Goal: Transaction & Acquisition: Purchase product/service

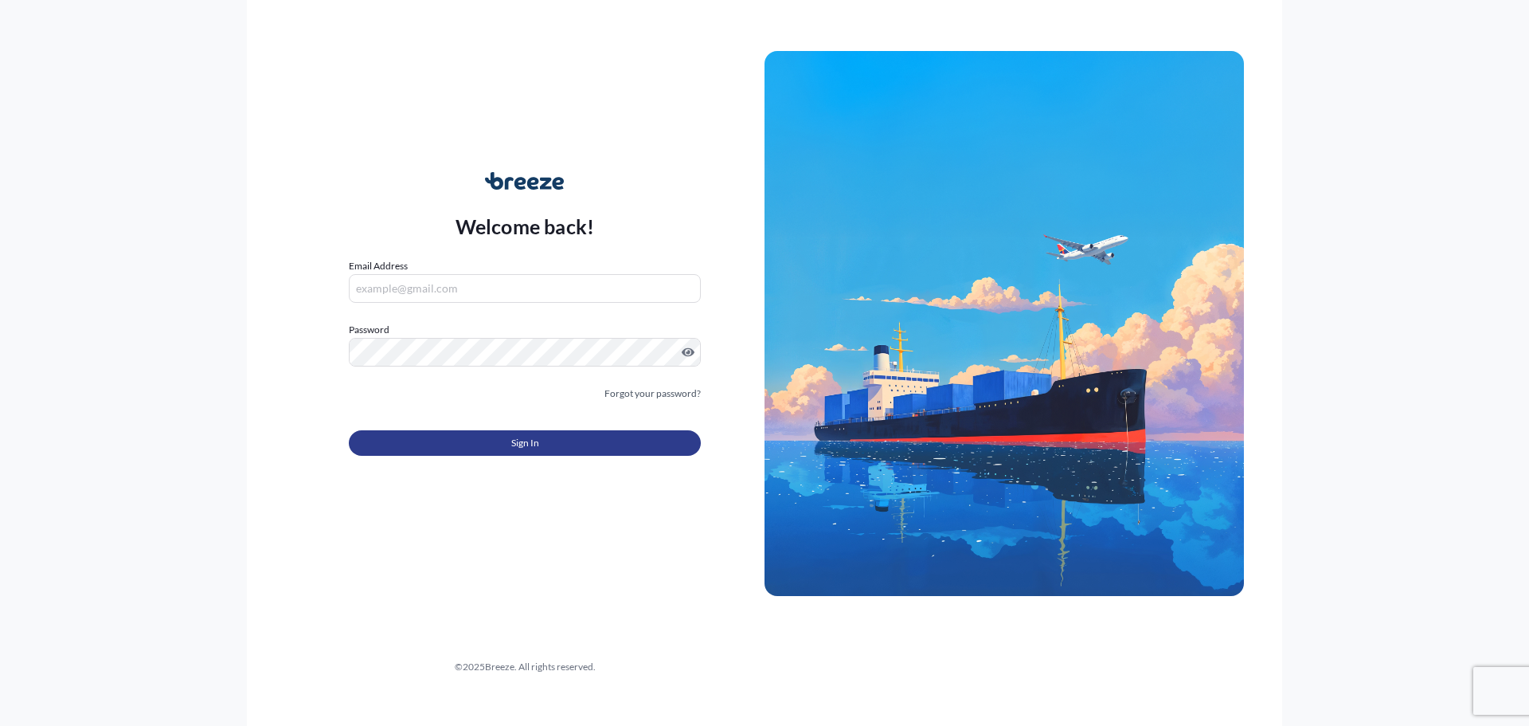
type input "[EMAIL_ADDRESS][DOMAIN_NAME]"
click at [592, 436] on button "Sign In" at bounding box center [525, 442] width 352 height 25
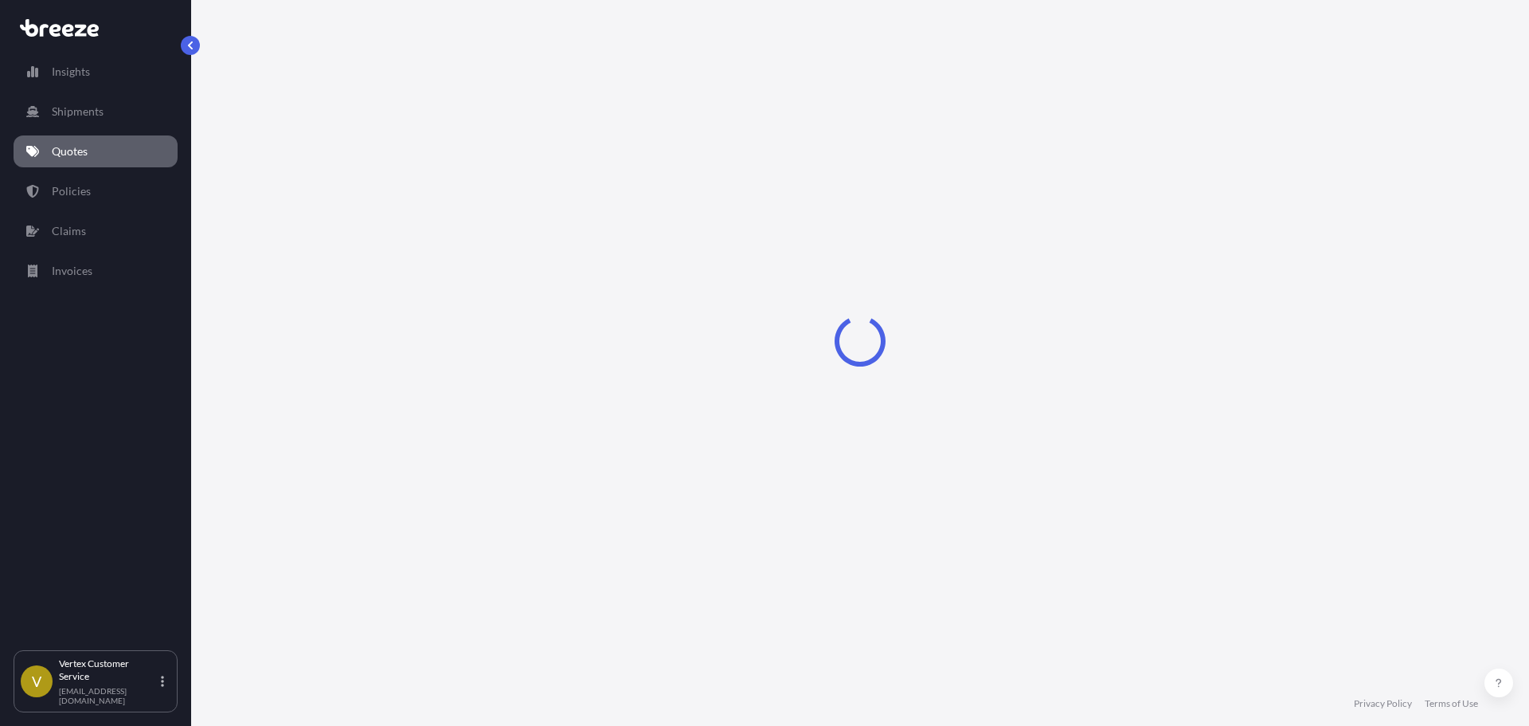
click at [1356, 538] on div "Loading" at bounding box center [860, 340] width 1274 height 681
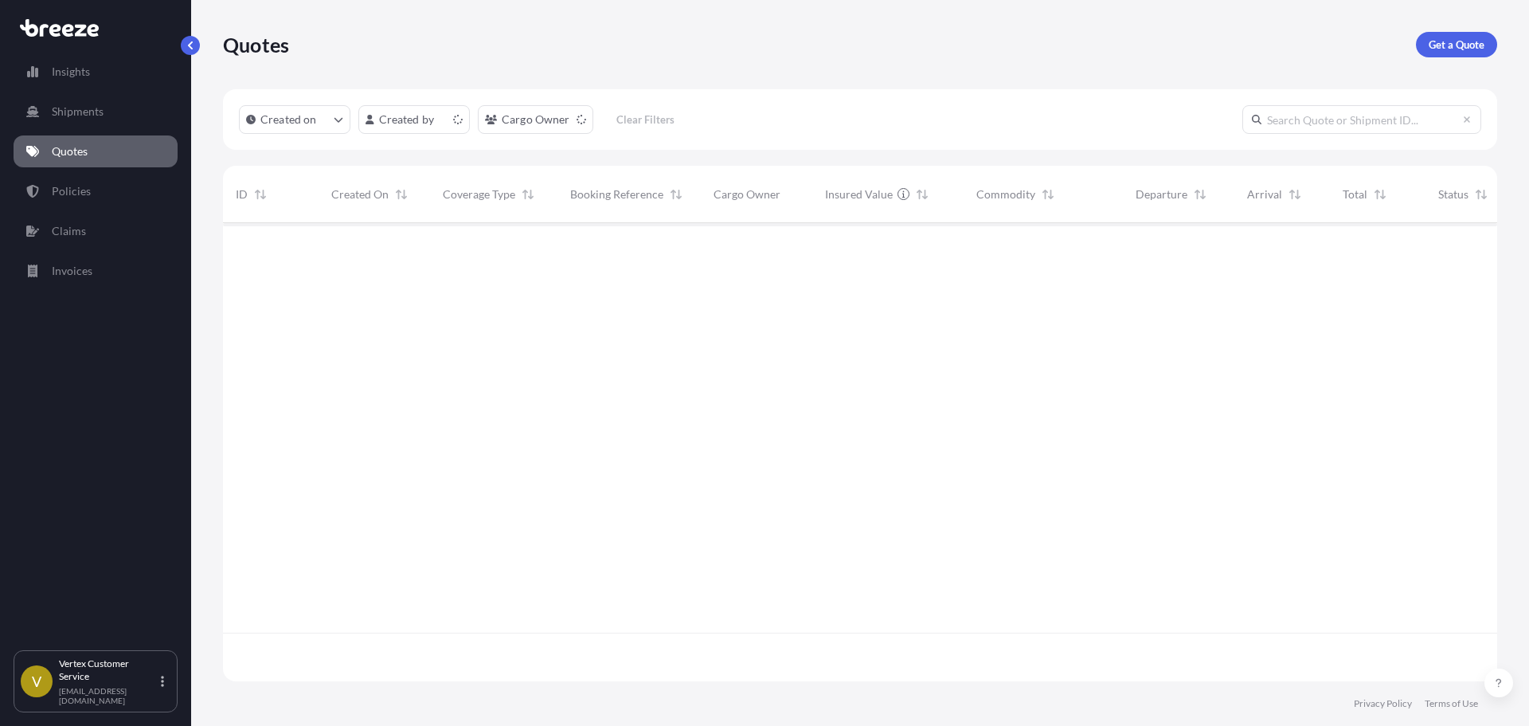
scroll to position [455, 1262]
click at [1414, 338] on div at bounding box center [896, 427] width 1346 height 409
click at [1425, 45] on link "Get a Quote" at bounding box center [1456, 44] width 81 height 25
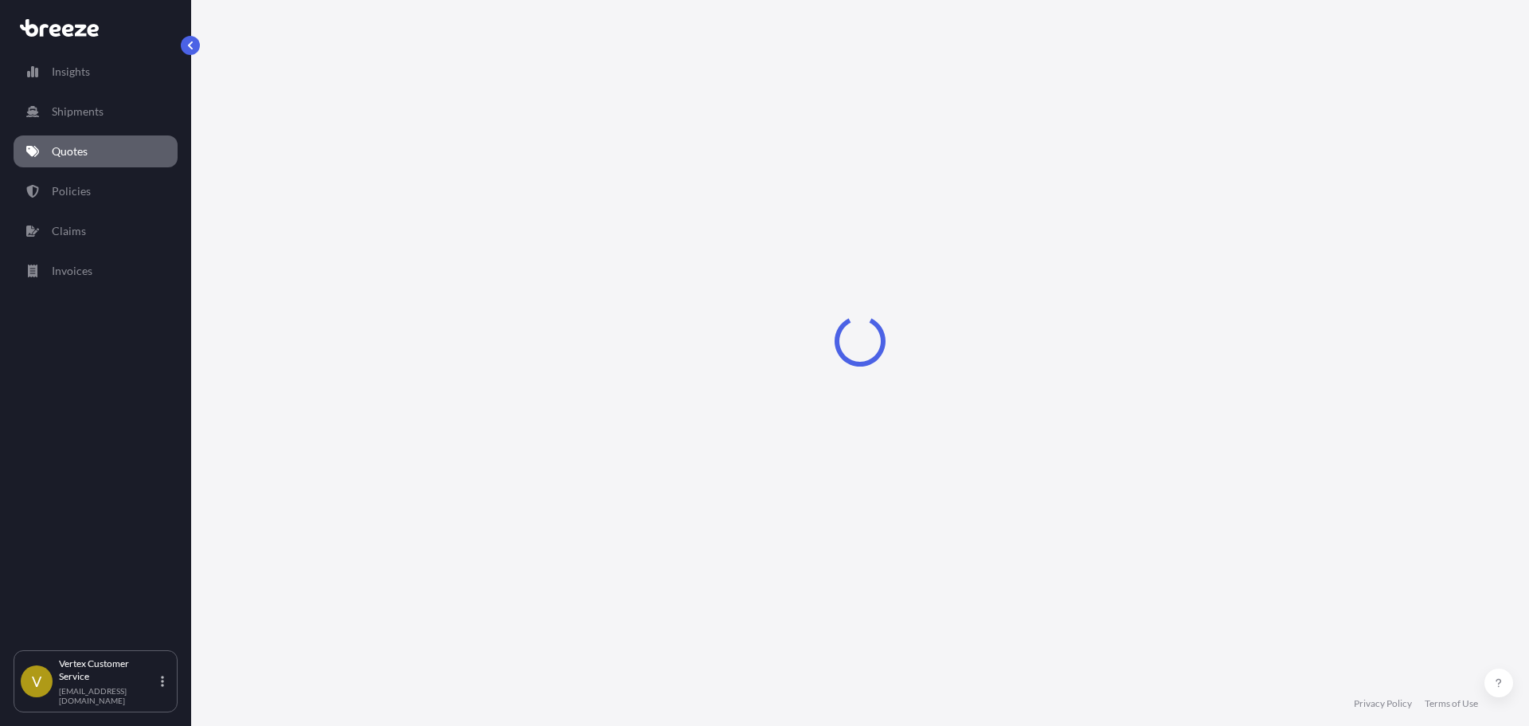
click at [1369, 306] on div "Loading" at bounding box center [860, 340] width 1274 height 681
select select "Sea"
select select "1"
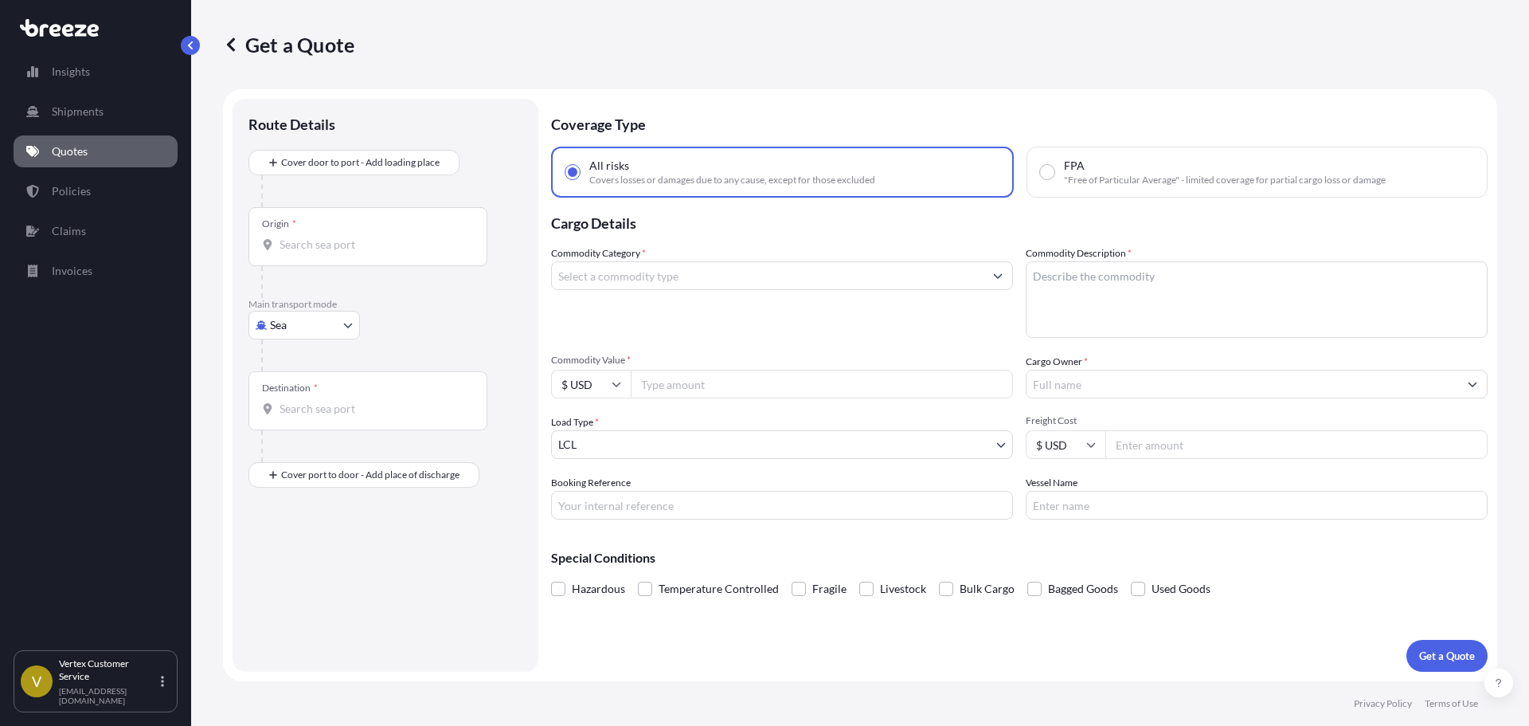
click at [285, 294] on div at bounding box center [374, 282] width 226 height 32
click at [284, 309] on p "Main transport mode" at bounding box center [385, 304] width 274 height 13
click at [280, 324] on body "Insights Shipments Quotes Policies Claims Invoices V Vertex Customer Service [E…" at bounding box center [764, 363] width 1529 height 726
click at [302, 422] on span "Road" at bounding box center [291, 424] width 25 height 16
select select "Road"
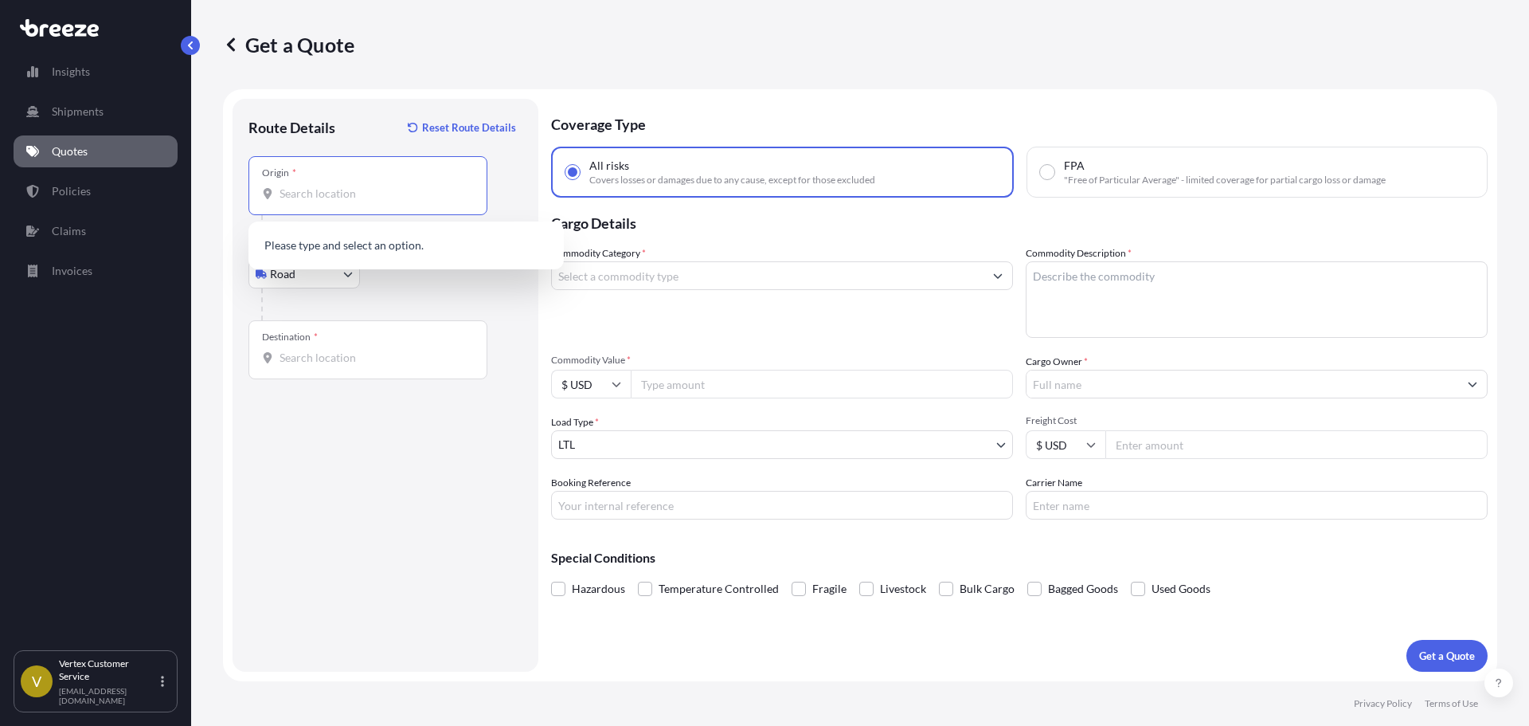
click at [348, 190] on input "Origin *" at bounding box center [374, 194] width 188 height 16
paste input "91745"
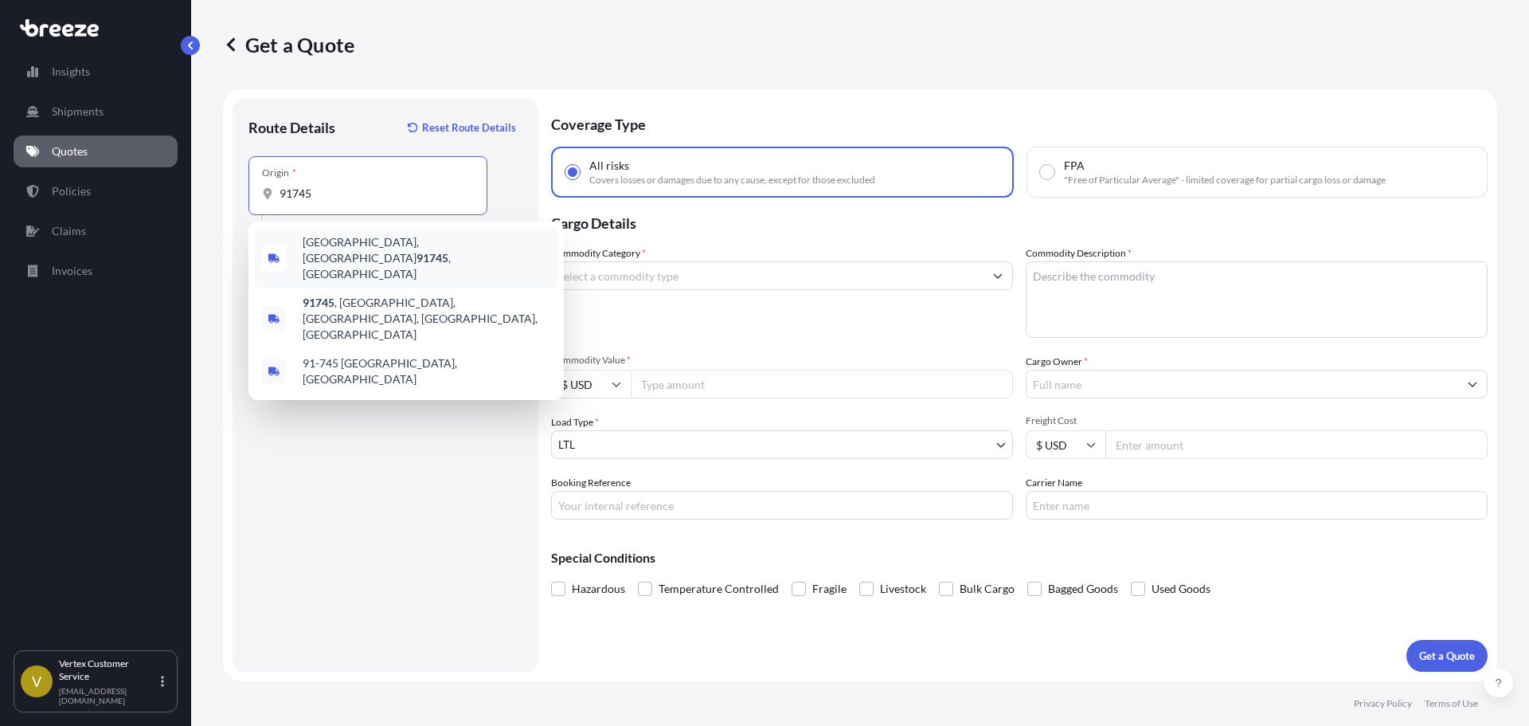
click at [327, 254] on span "[GEOGRAPHIC_DATA] , [GEOGRAPHIC_DATA]" at bounding box center [427, 258] width 248 height 48
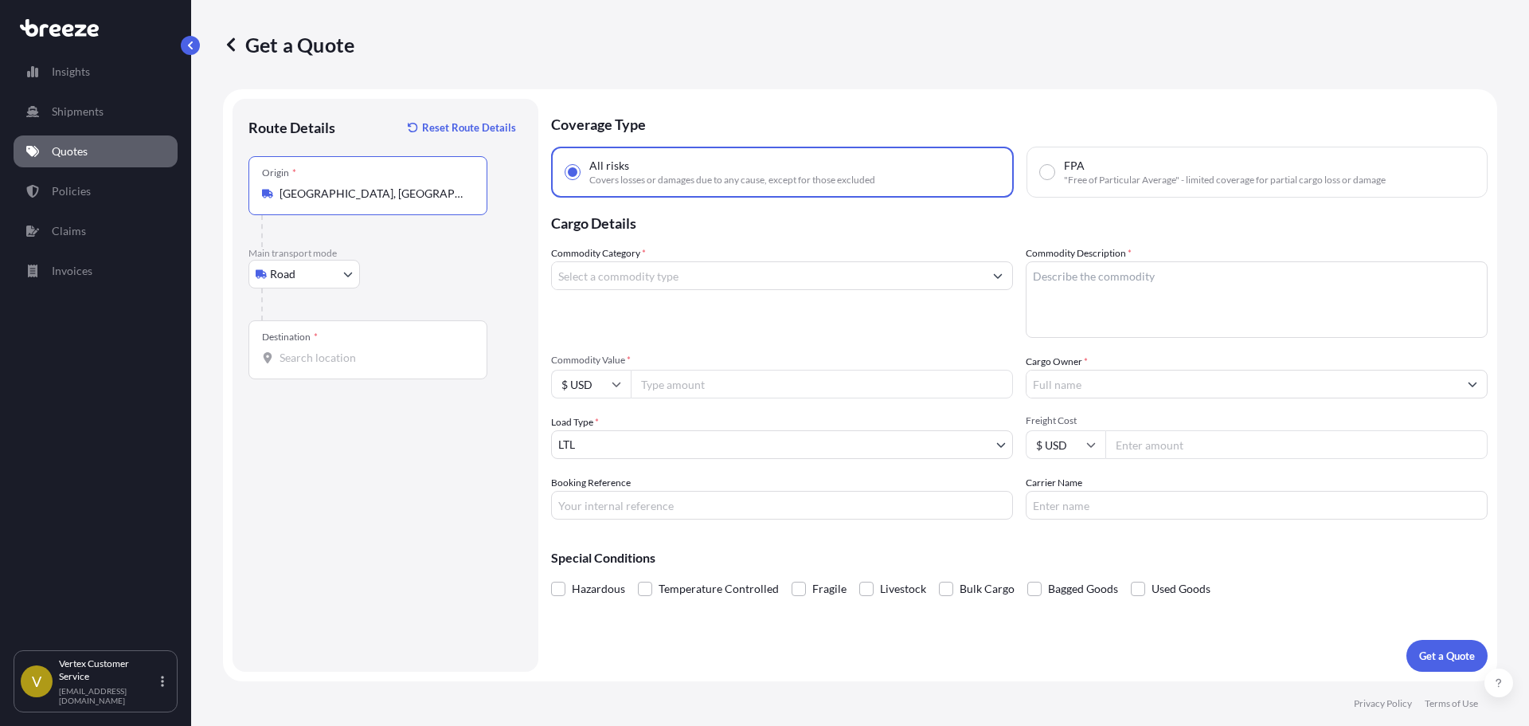
type input "[GEOGRAPHIC_DATA], [GEOGRAPHIC_DATA]"
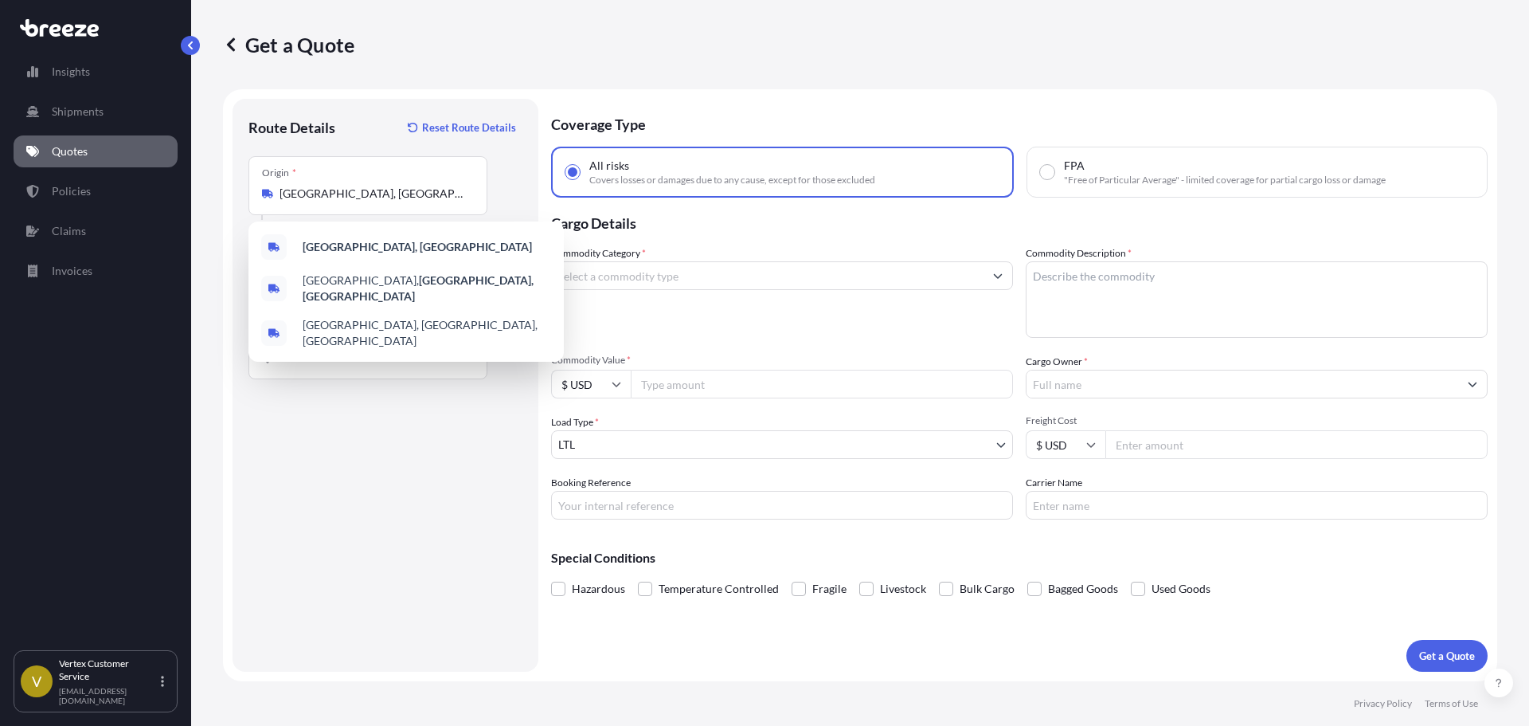
drag, startPoint x: 127, startPoint y: 542, endPoint x: 229, endPoint y: 530, distance: 102.7
click at [131, 542] on div "Insights Shipments Quotes Policies Claims Invoices" at bounding box center [96, 345] width 164 height 608
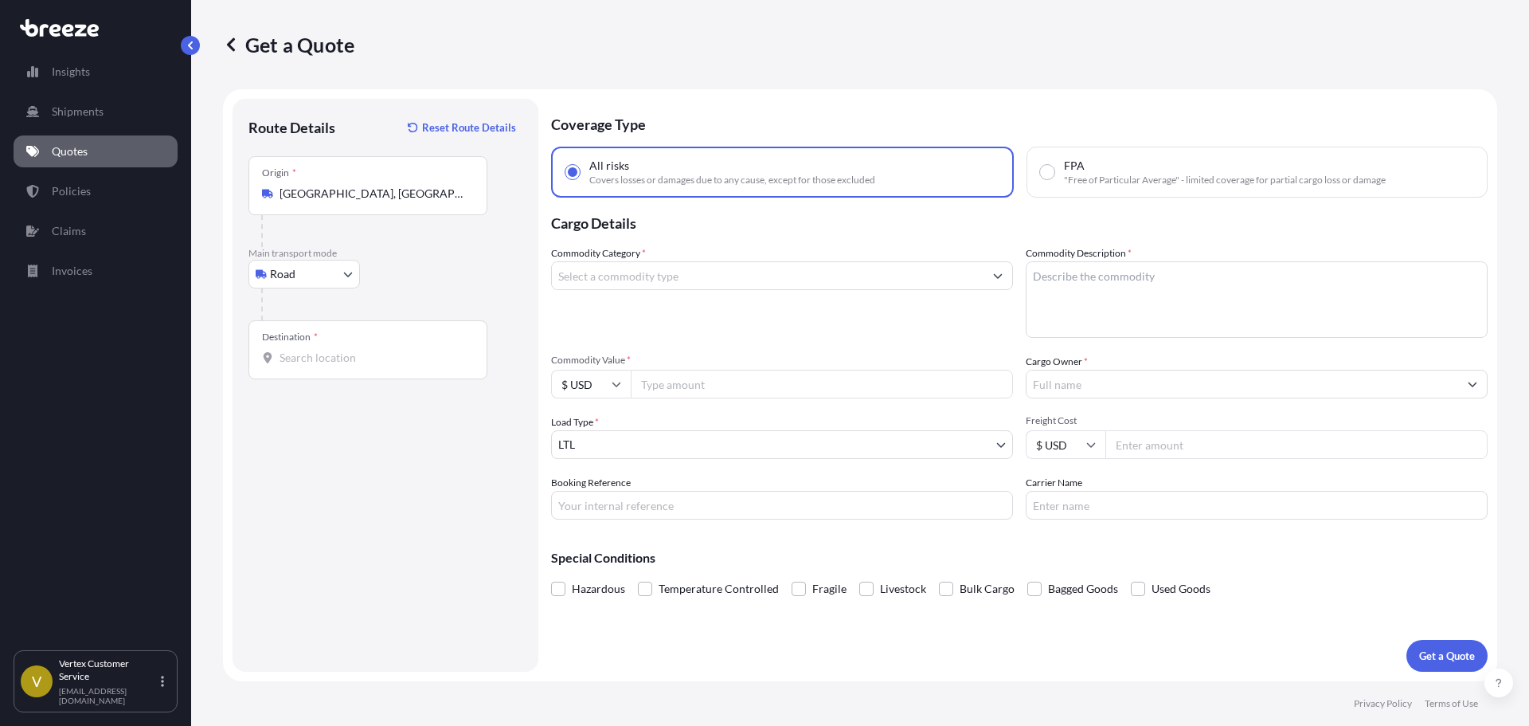
click at [390, 361] on input "Destination *" at bounding box center [374, 358] width 188 height 16
paste input "84663"
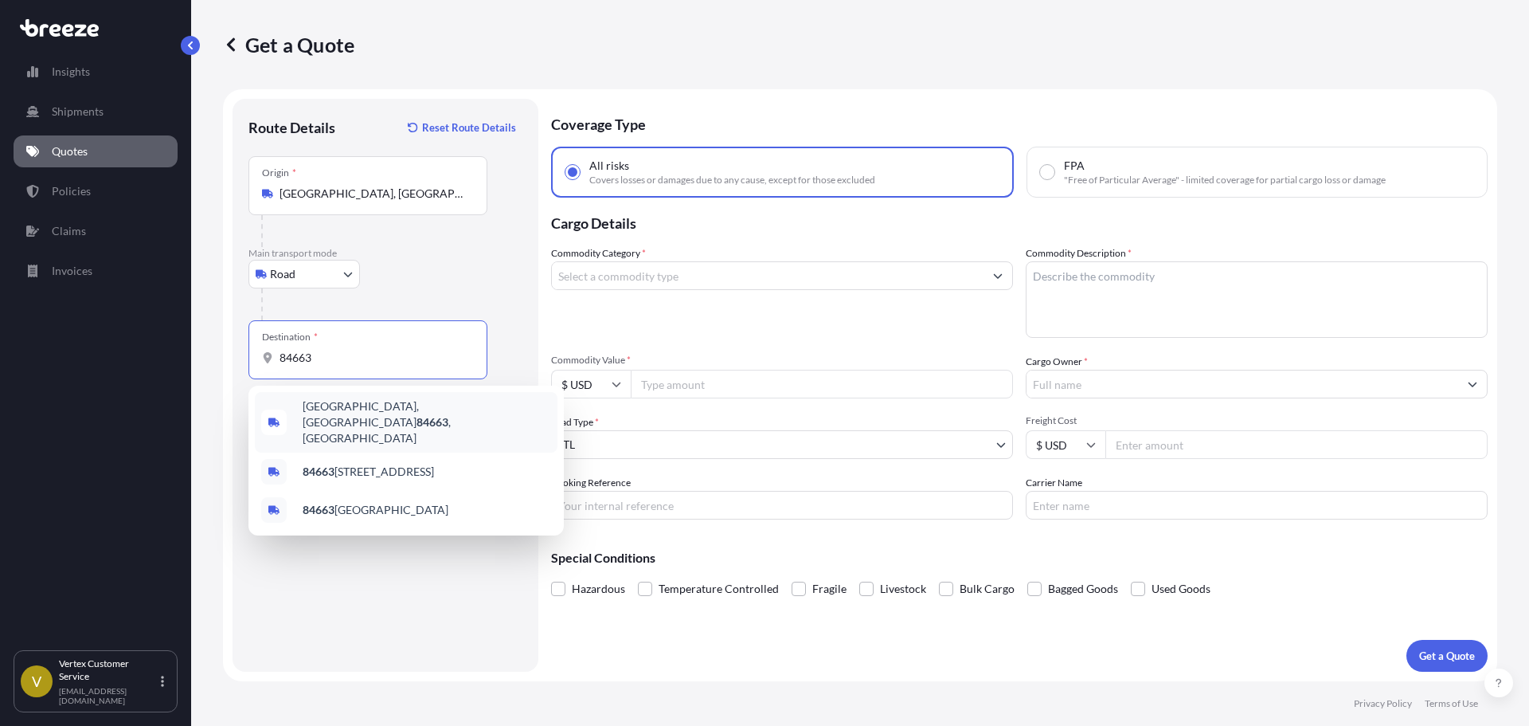
click at [299, 409] on div "[GEOGRAPHIC_DATA], UT 84663 , [GEOGRAPHIC_DATA]" at bounding box center [406, 422] width 303 height 61
type input "[GEOGRAPHIC_DATA], UT 84663, [GEOGRAPHIC_DATA]"
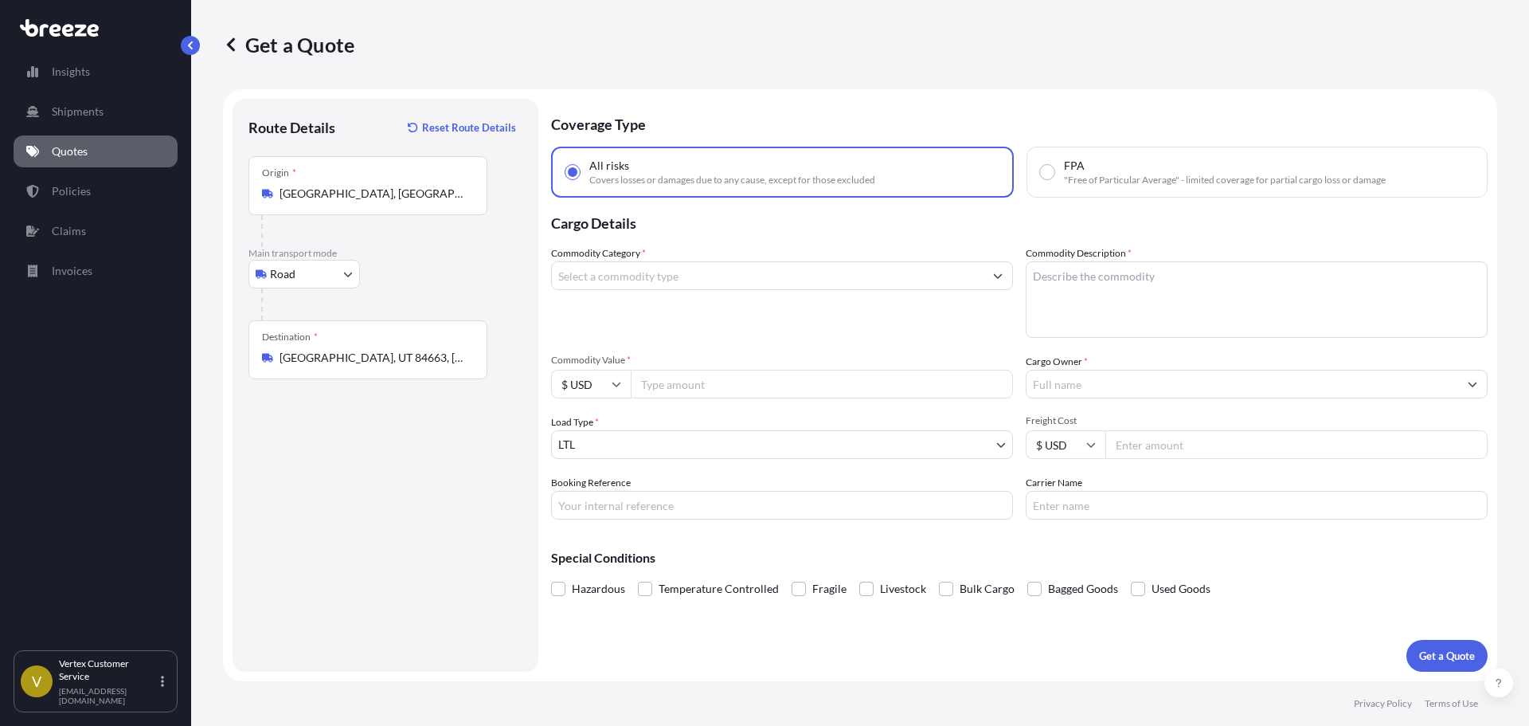
click at [640, 298] on div "Commodity Category *" at bounding box center [782, 291] width 462 height 92
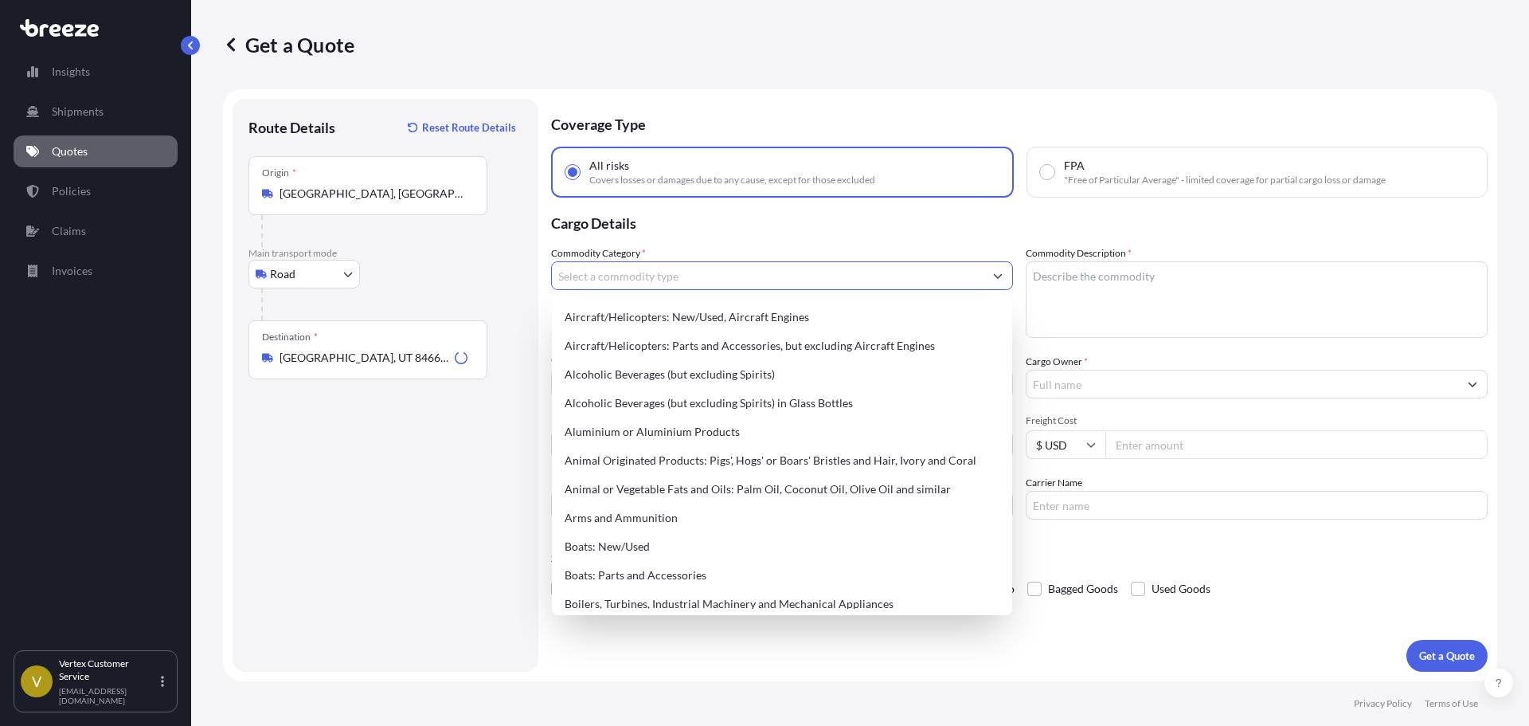
click at [655, 284] on input "Commodity Category *" at bounding box center [768, 275] width 432 height 29
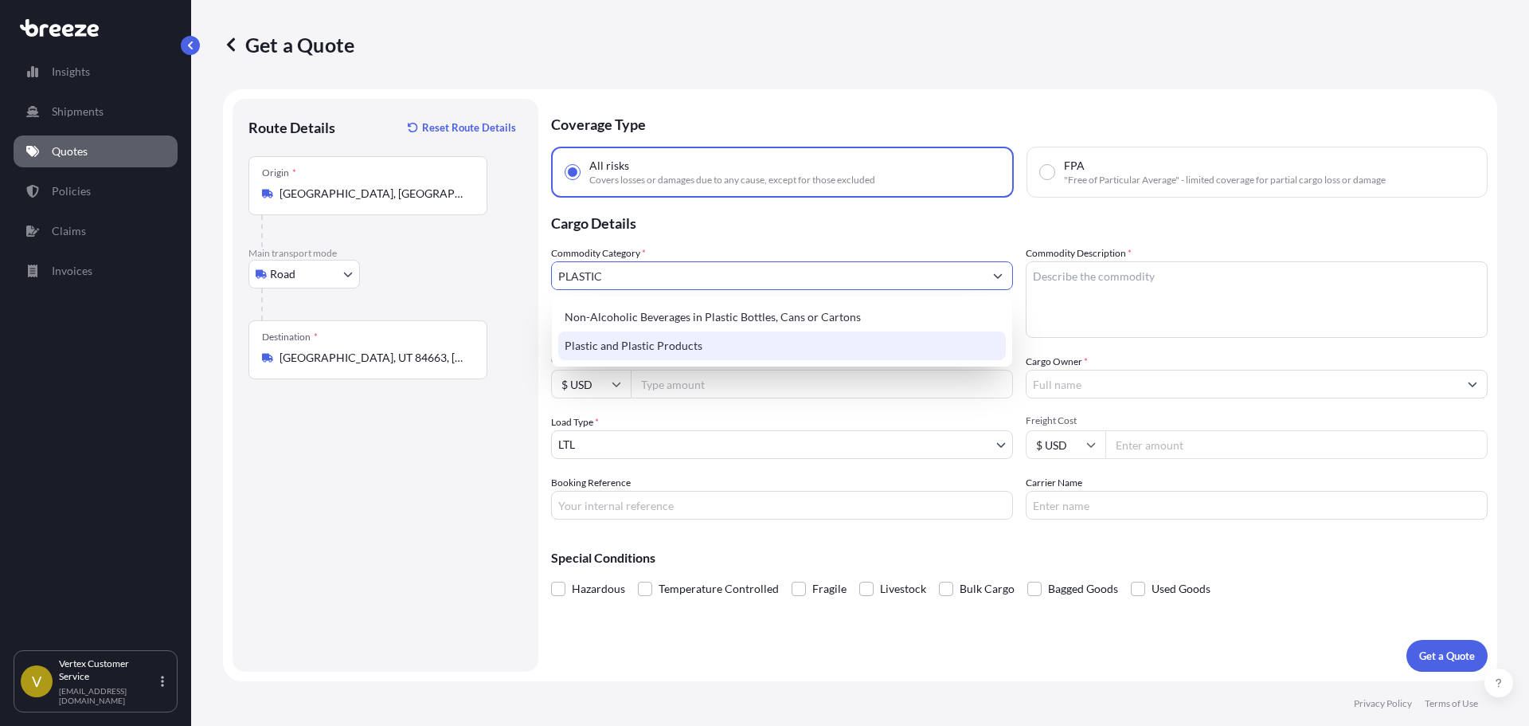
click at [737, 354] on div "Plastic and Plastic Products" at bounding box center [782, 345] width 448 height 29
type input "Plastic and Plastic Products"
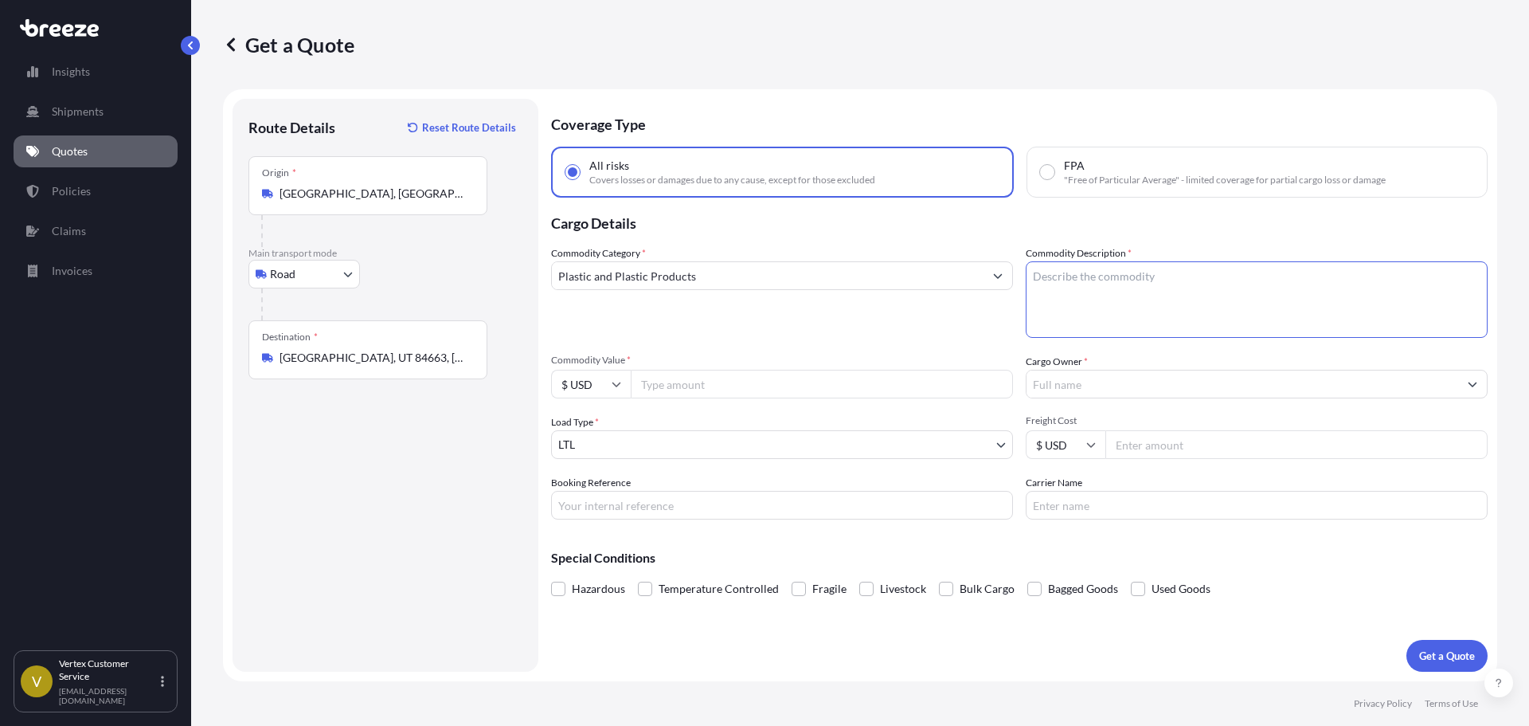
click at [1059, 268] on textarea "Commodity Description *" at bounding box center [1257, 299] width 462 height 76
type textarea "PLASTIC BAGS"
click at [812, 402] on div "Commodity Category * Plastic and Plastic Products Commodity Description * PLAST…" at bounding box center [1019, 382] width 937 height 274
click at [816, 394] on input "Commodity Value *" at bounding box center [822, 384] width 382 height 29
drag, startPoint x: 686, startPoint y: 367, endPoint x: 679, endPoint y: 385, distance: 19.7
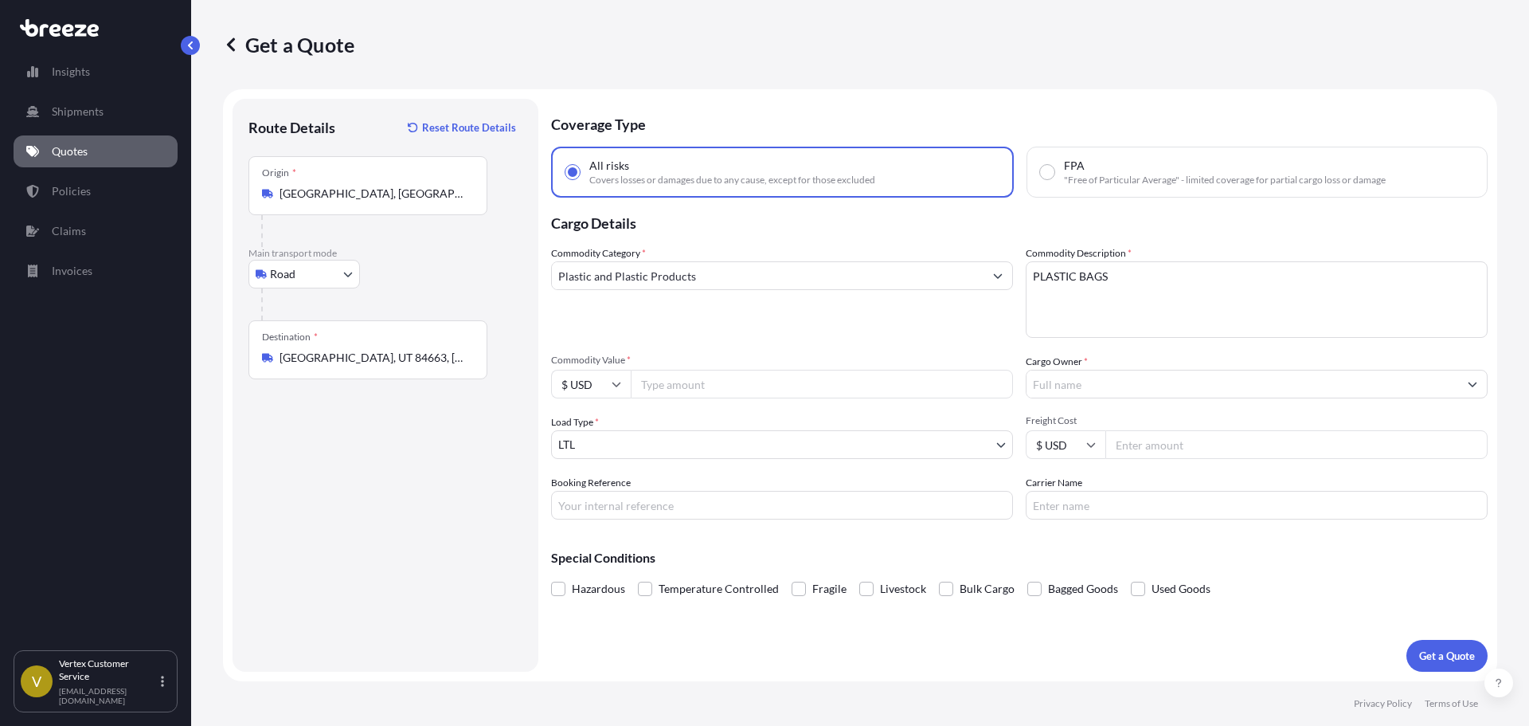
click at [685, 371] on div "Commodity Value * $ USD" at bounding box center [782, 376] width 462 height 45
click at [679, 385] on input "Commodity Value *" at bounding box center [822, 384] width 382 height 29
type input "7234"
click at [1094, 389] on input "Cargo Owner *" at bounding box center [1243, 384] width 432 height 29
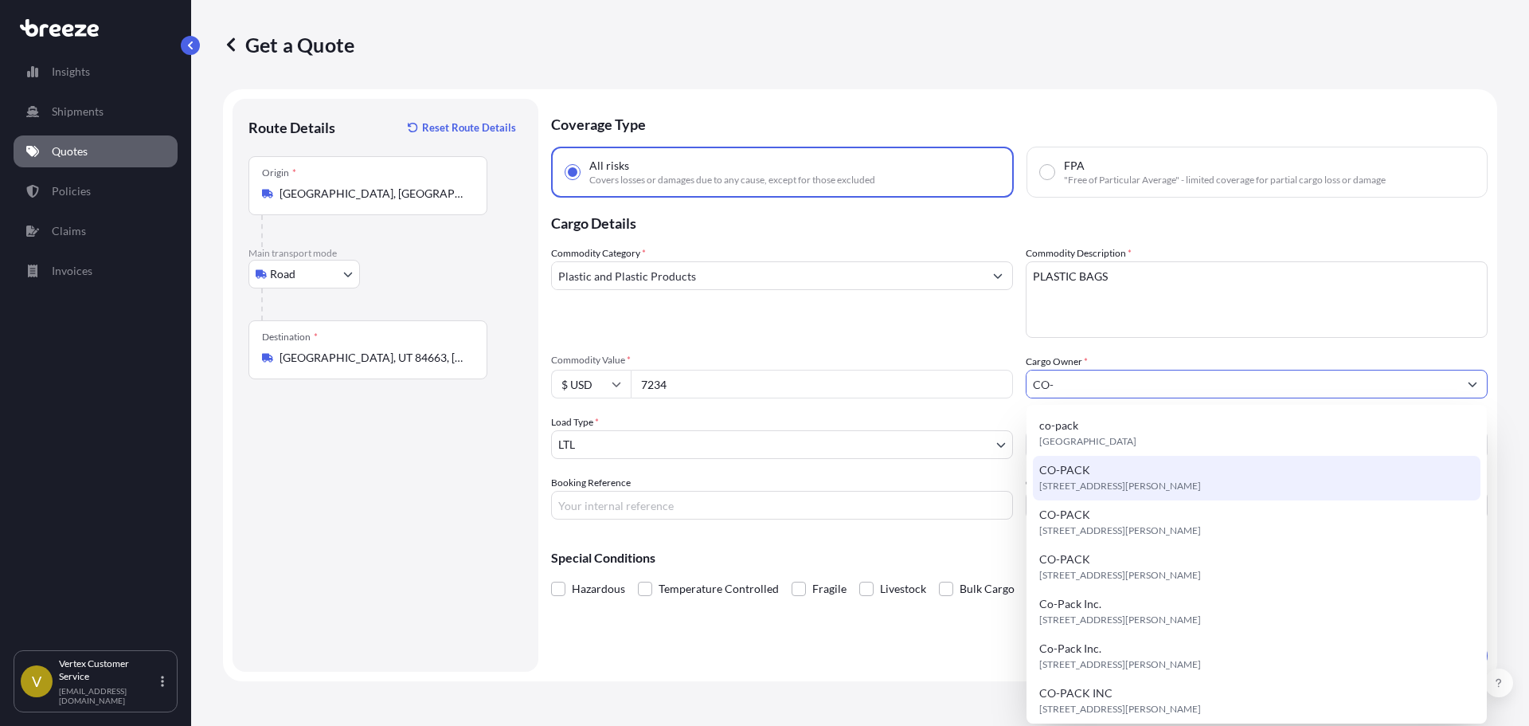
click at [1121, 493] on span "[STREET_ADDRESS][PERSON_NAME]" at bounding box center [1120, 486] width 162 height 16
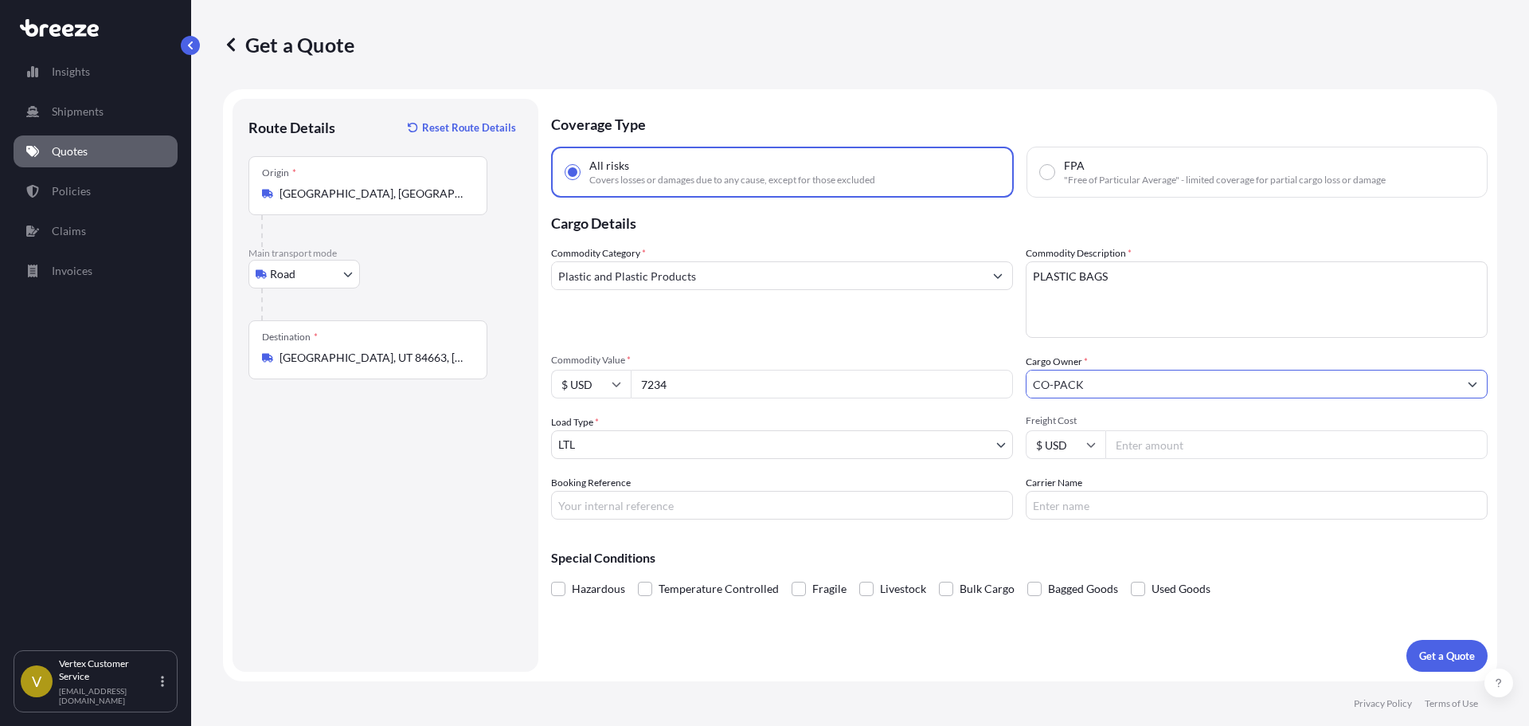
type input "CO-PACK"
drag, startPoint x: 674, startPoint y: 510, endPoint x: 829, endPoint y: 466, distance: 161.4
click at [674, 510] on input "Booking Reference" at bounding box center [782, 505] width 462 height 29
click at [720, 487] on div "Booking Reference" at bounding box center [782, 497] width 462 height 45
click at [707, 501] on input "Booking Reference" at bounding box center [782, 505] width 462 height 29
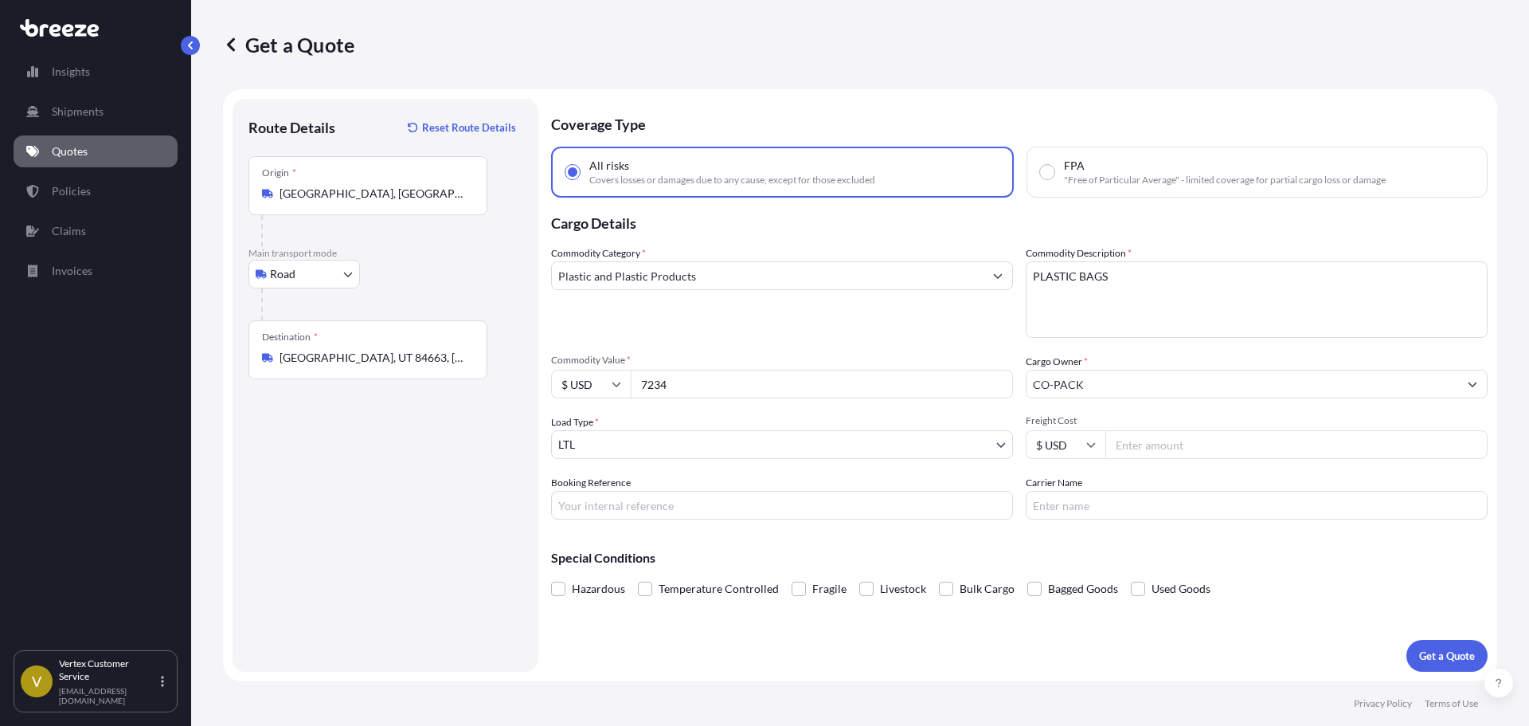
paste input "124522992"
type input "124522992"
click at [1423, 642] on button "Get a Quote" at bounding box center [1447, 656] width 81 height 32
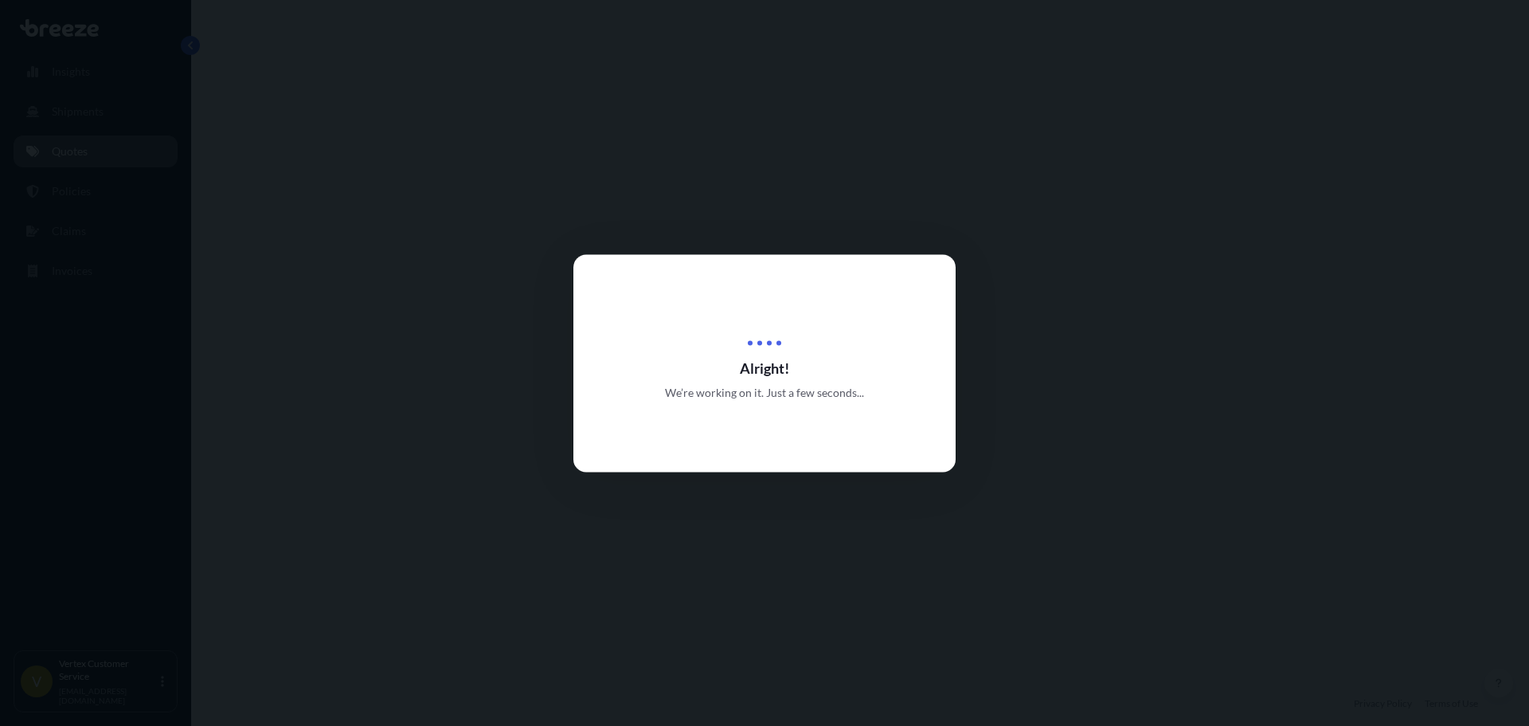
select select "Road"
select select "1"
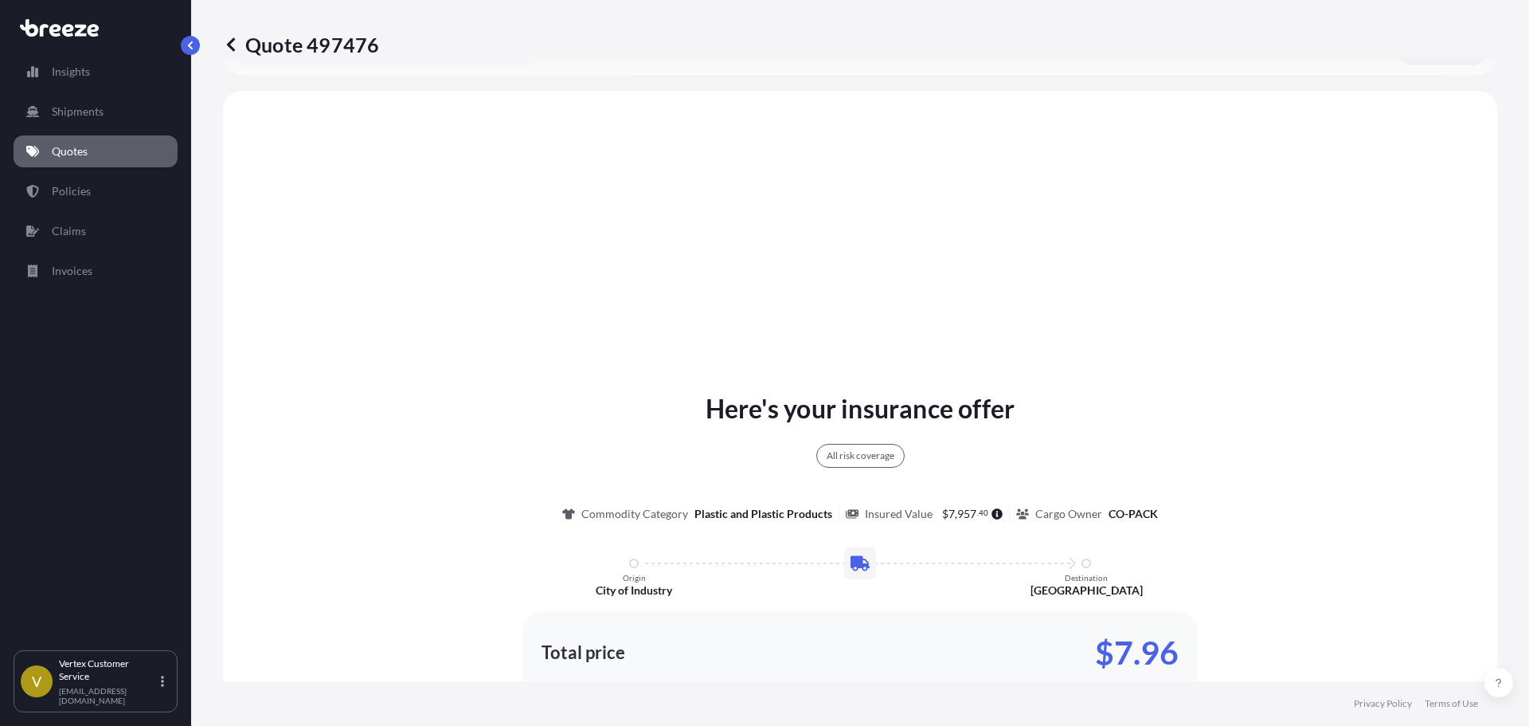
scroll to position [578, 0]
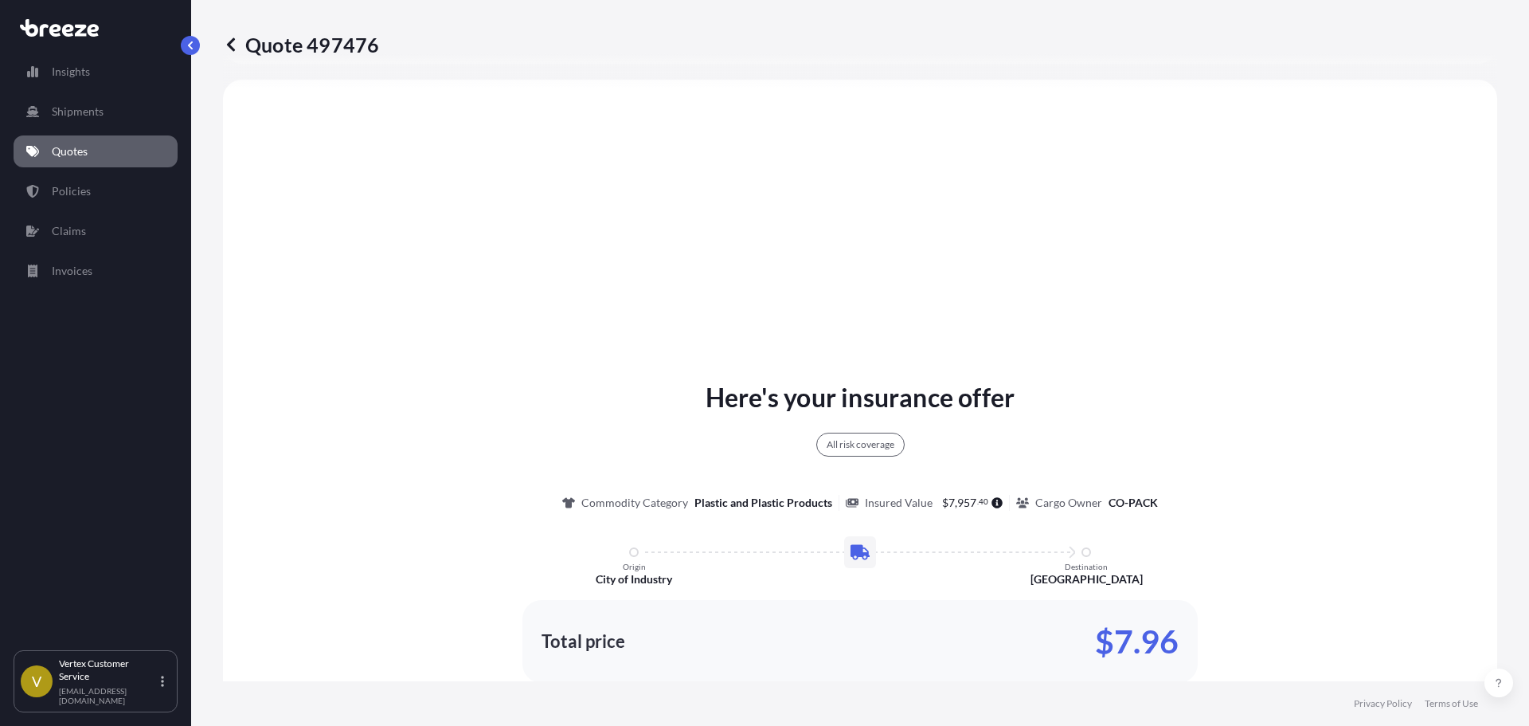
click at [342, 32] on p "Quote 497476" at bounding box center [301, 44] width 156 height 25
click at [342, 51] on p "Quote 497476" at bounding box center [301, 44] width 156 height 25
copy p "497476"
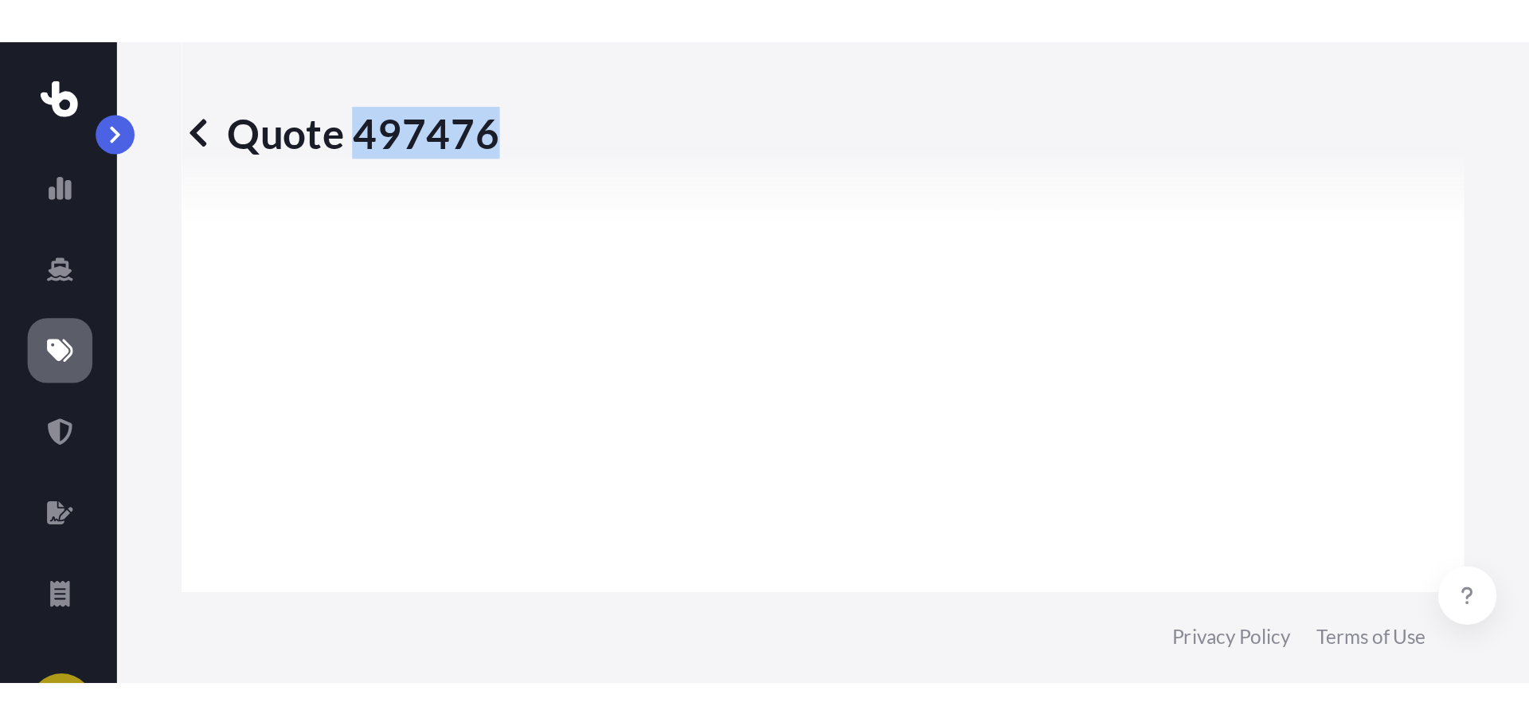
scroll to position [2040, 0]
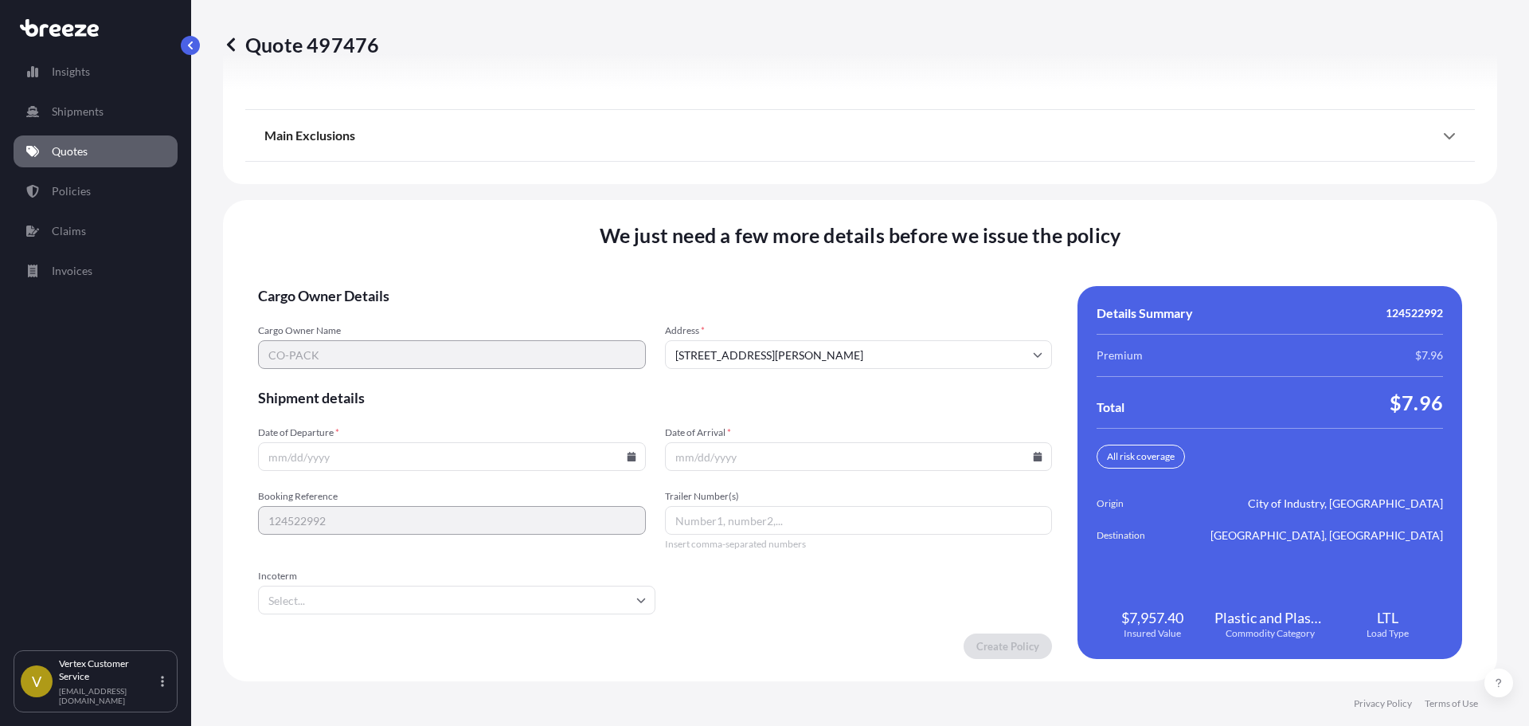
click at [627, 456] on icon at bounding box center [632, 457] width 10 height 10
click at [338, 374] on button "25" at bounding box center [338, 374] width 25 height 25
type input "[DATE]"
drag, startPoint x: 1013, startPoint y: 464, endPoint x: 1037, endPoint y: 464, distance: 23.9
click at [1015, 464] on input "Date of Arrival *" at bounding box center [859, 456] width 388 height 29
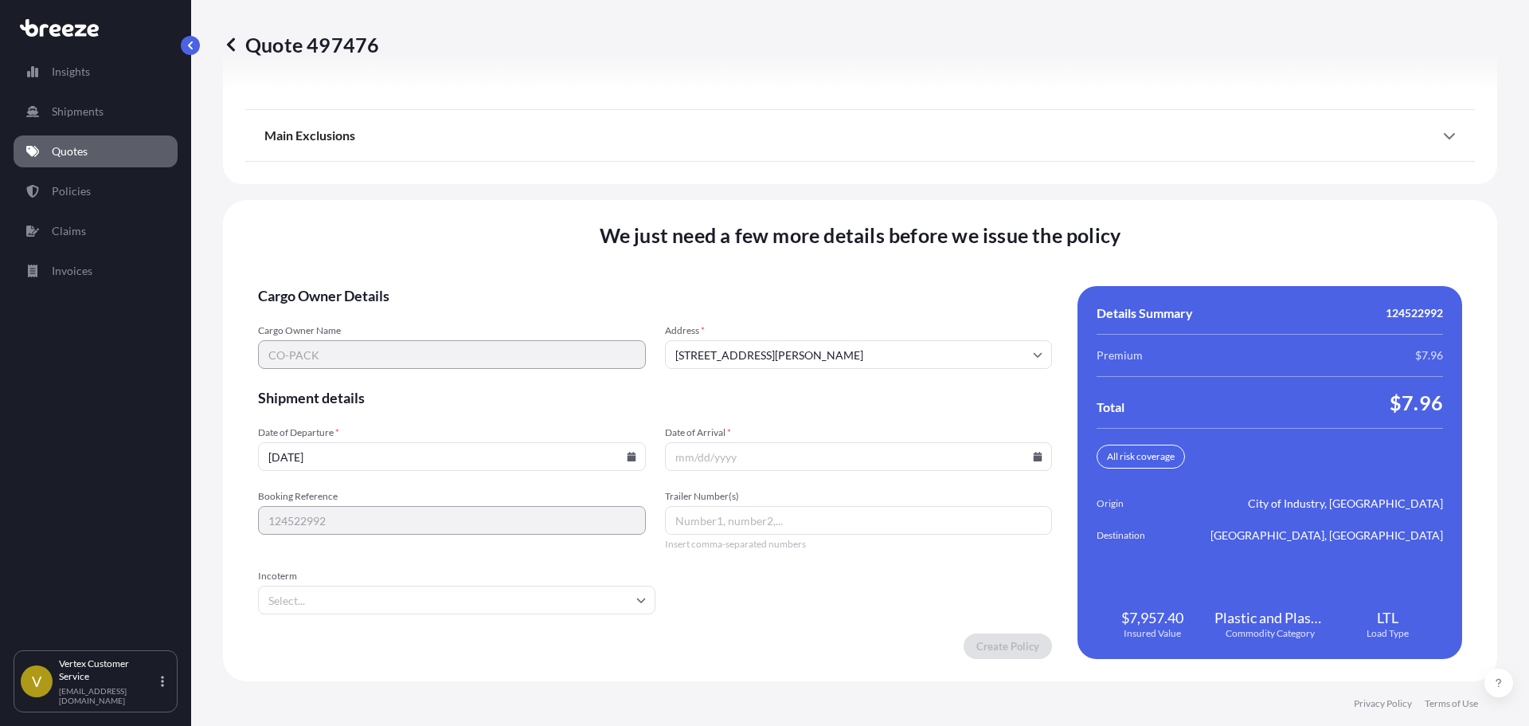
click at [1037, 464] on input "Date of Arrival *" at bounding box center [859, 456] width 388 height 29
click at [1031, 462] on input "Date of Arrival *" at bounding box center [859, 456] width 388 height 29
click at [1034, 454] on icon at bounding box center [1038, 457] width 9 height 10
click at [808, 372] on button "27" at bounding box center [815, 374] width 25 height 25
type input "[DATE]"
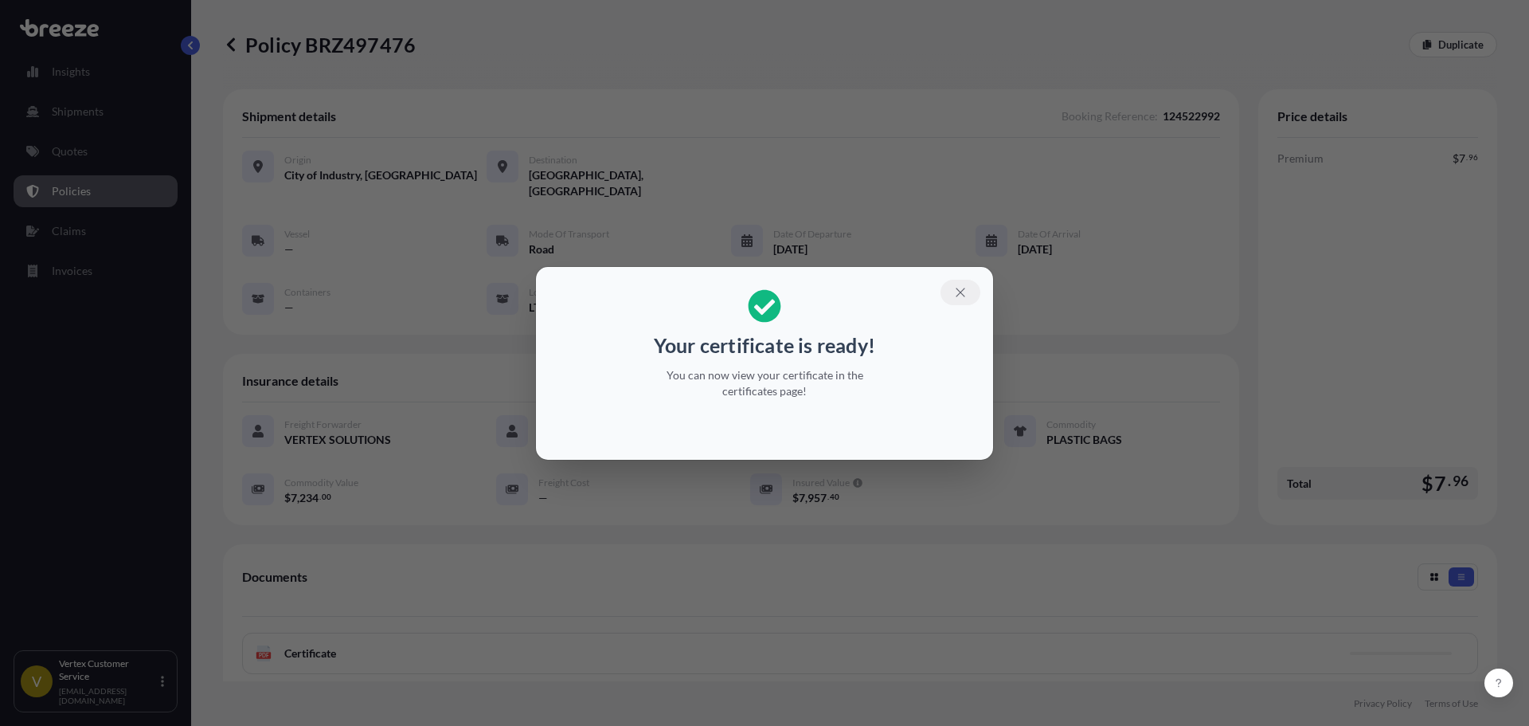
click at [975, 299] on button "button" at bounding box center [961, 292] width 40 height 25
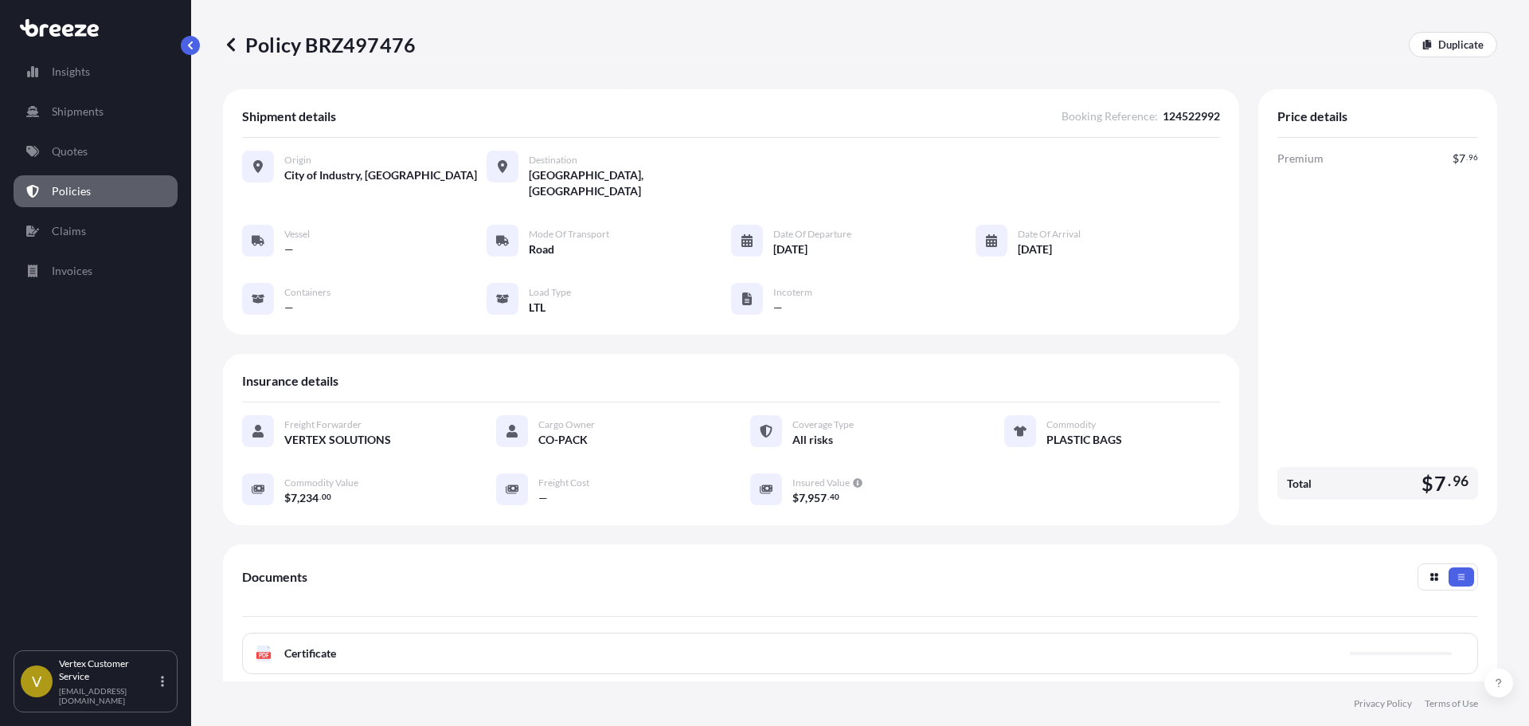
click at [319, 41] on p "Policy BRZ497476" at bounding box center [319, 44] width 193 height 25
copy p "BRZ497476"
